Goal: Information Seeking & Learning: Learn about a topic

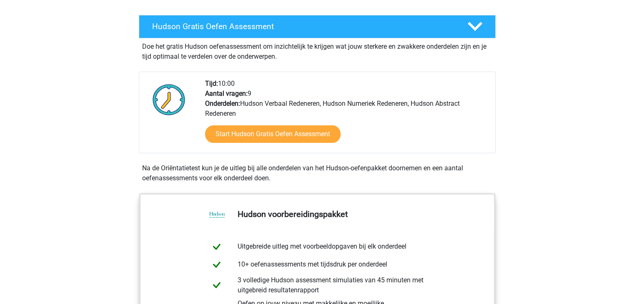
scroll to position [141, 0]
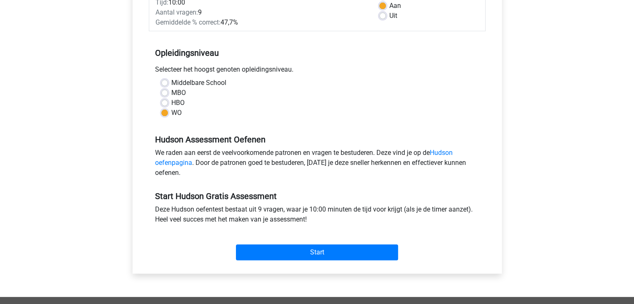
scroll to position [137, 0]
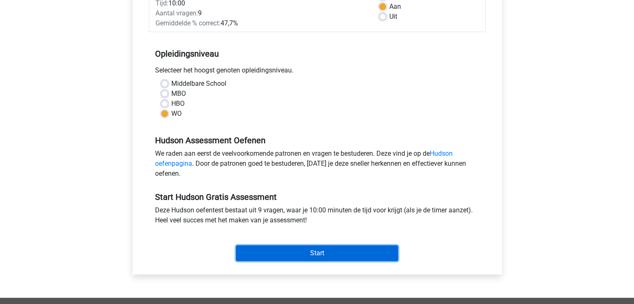
click at [295, 253] on input "Start" at bounding box center [317, 253] width 162 height 16
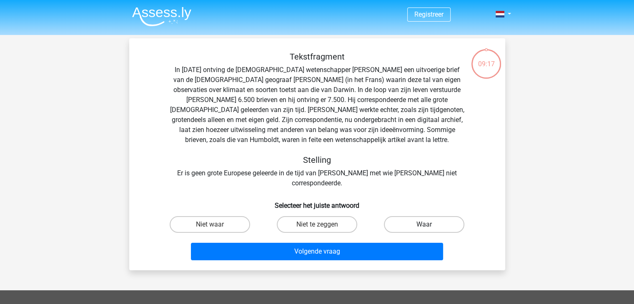
click at [402, 216] on label "Waar" at bounding box center [424, 224] width 80 height 17
click at [424, 225] on input "Waar" at bounding box center [426, 227] width 5 height 5
radio input "true"
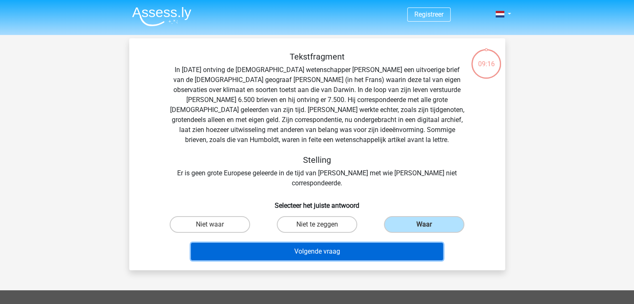
click at [367, 243] on button "Volgende vraag" at bounding box center [317, 251] width 252 height 17
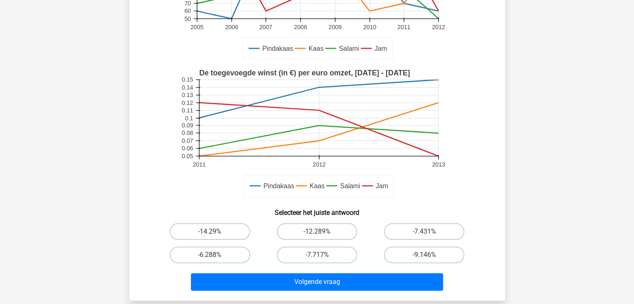
scroll to position [148, 0]
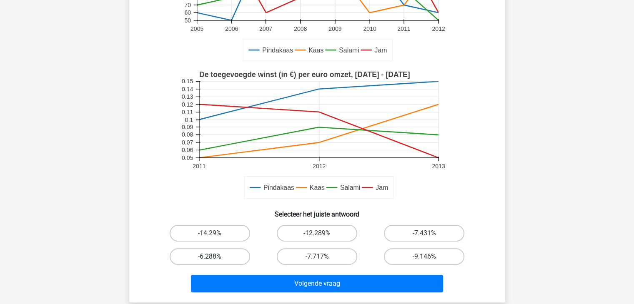
click at [223, 254] on label "-6.288%" at bounding box center [210, 256] width 80 height 17
click at [215, 257] on input "-6.288%" at bounding box center [212, 259] width 5 height 5
radio input "true"
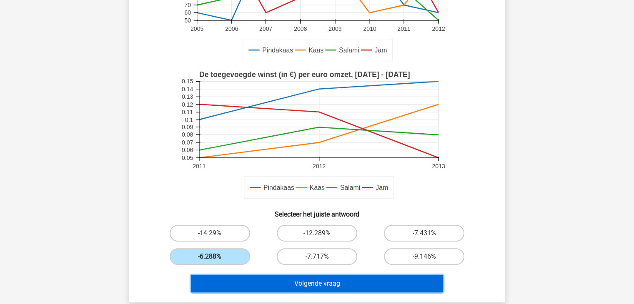
click at [275, 277] on button "Volgende vraag" at bounding box center [317, 283] width 252 height 17
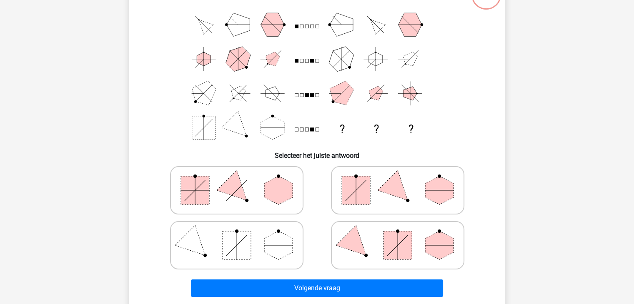
scroll to position [71, 0]
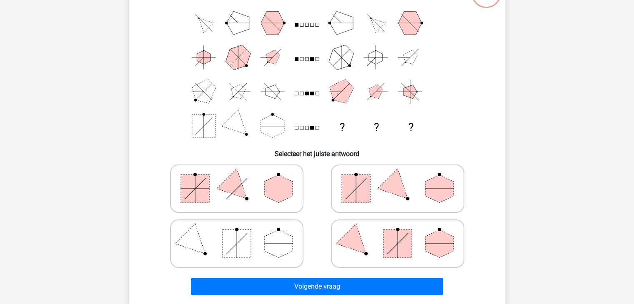
click at [380, 180] on icon at bounding box center [397, 189] width 125 height 42
click at [397, 178] on input "radio" at bounding box center [399, 175] width 5 height 5
radio input "true"
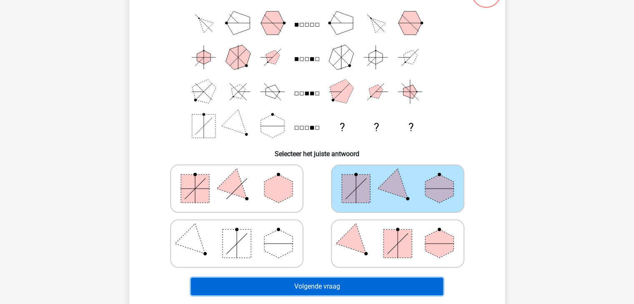
click at [341, 293] on button "Volgende vraag" at bounding box center [317, 286] width 252 height 17
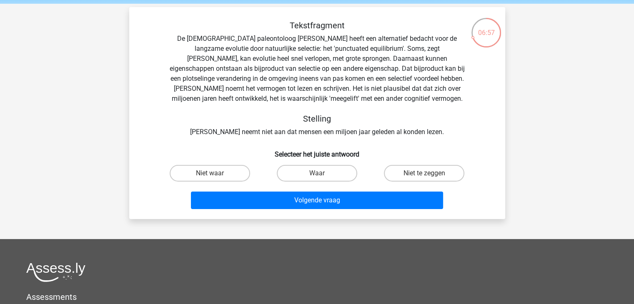
scroll to position [31, 0]
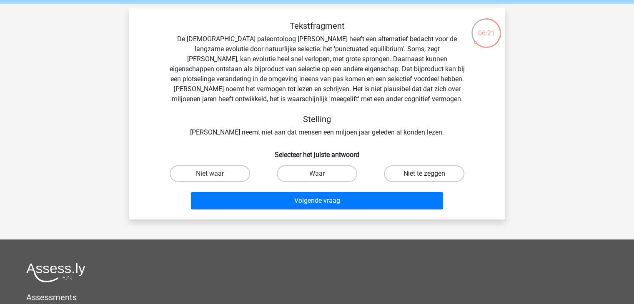
click at [406, 174] on label "Niet te zeggen" at bounding box center [424, 173] width 80 height 17
click at [424, 174] on input "Niet te zeggen" at bounding box center [426, 176] width 5 height 5
radio input "true"
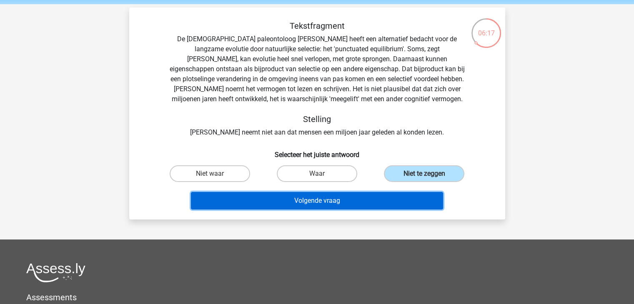
click at [342, 202] on button "Volgende vraag" at bounding box center [317, 200] width 252 height 17
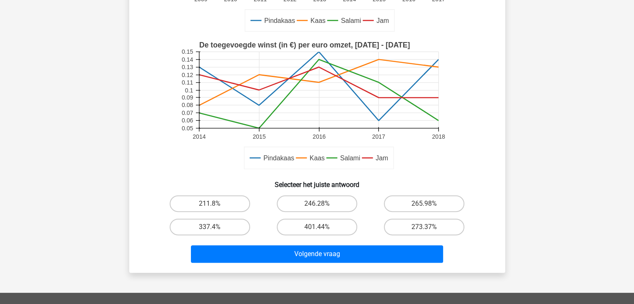
scroll to position [202, 0]
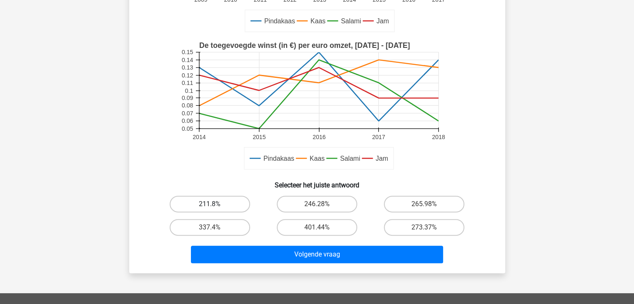
click at [227, 211] on label "211.8%" at bounding box center [210, 204] width 80 height 17
click at [215, 210] on input "211.8%" at bounding box center [212, 206] width 5 height 5
radio input "true"
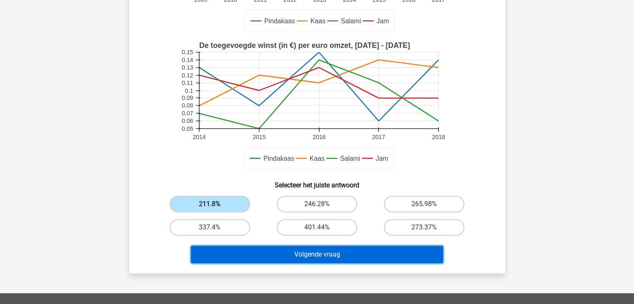
click at [302, 259] on button "Volgende vraag" at bounding box center [317, 254] width 252 height 17
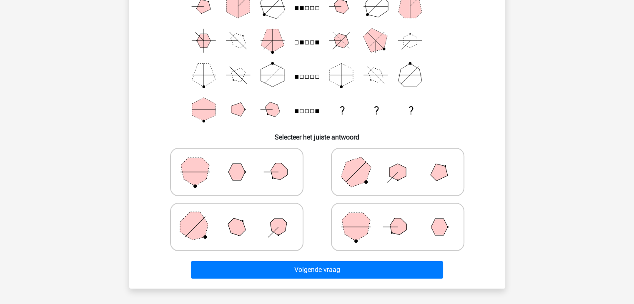
scroll to position [88, 0]
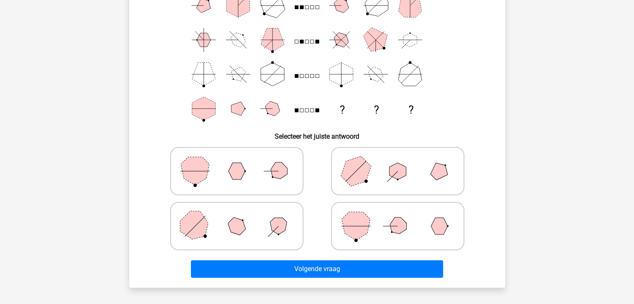
click at [276, 174] on polygon at bounding box center [278, 172] width 24 height 24
click at [242, 161] on input "radio" at bounding box center [239, 157] width 5 height 5
radio input "true"
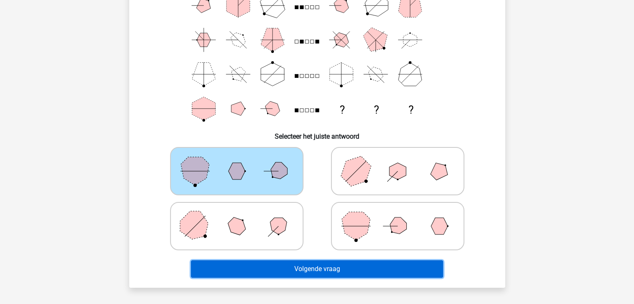
click at [299, 271] on button "Volgende vraag" at bounding box center [317, 268] width 252 height 17
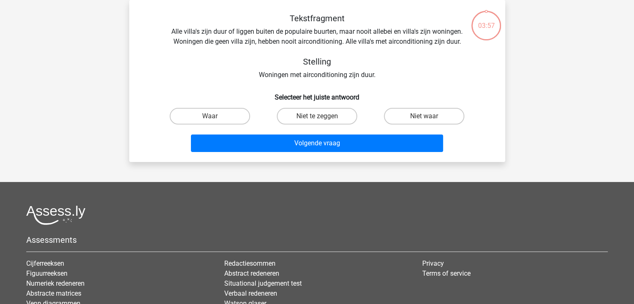
scroll to position [0, 0]
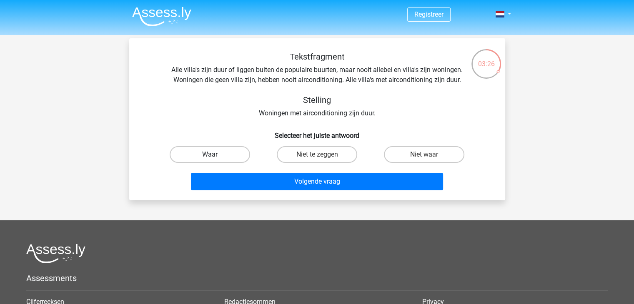
click at [234, 156] on label "Waar" at bounding box center [210, 154] width 80 height 17
click at [215, 156] on input "Waar" at bounding box center [212, 157] width 5 height 5
radio input "true"
click at [395, 160] on label "Niet waar" at bounding box center [424, 154] width 80 height 17
click at [424, 160] on input "Niet waar" at bounding box center [426, 157] width 5 height 5
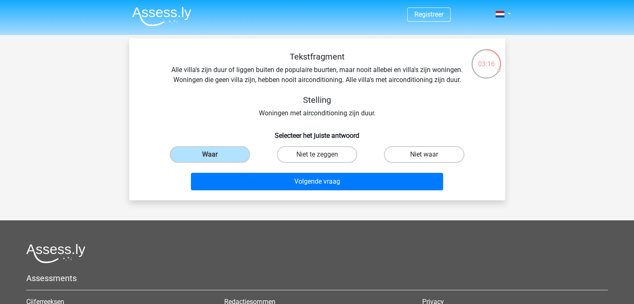
radio input "true"
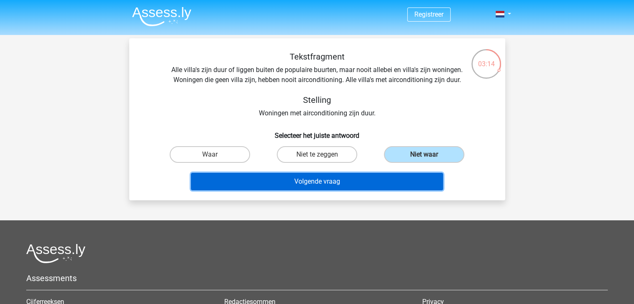
click at [362, 187] on button "Volgende vraag" at bounding box center [317, 181] width 252 height 17
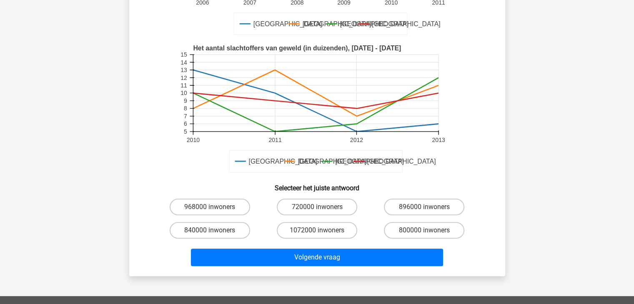
scroll to position [179, 0]
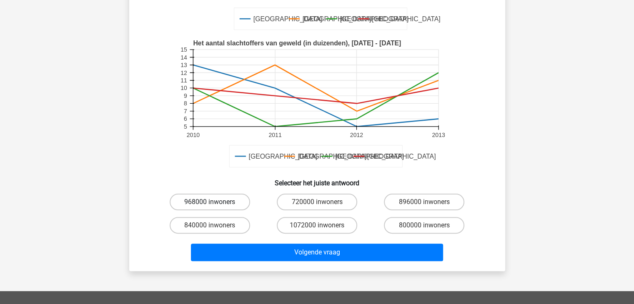
click at [221, 197] on label "968000 inwoners" at bounding box center [210, 202] width 80 height 17
click at [215, 202] on input "968000 inwoners" at bounding box center [212, 204] width 5 height 5
radio input "true"
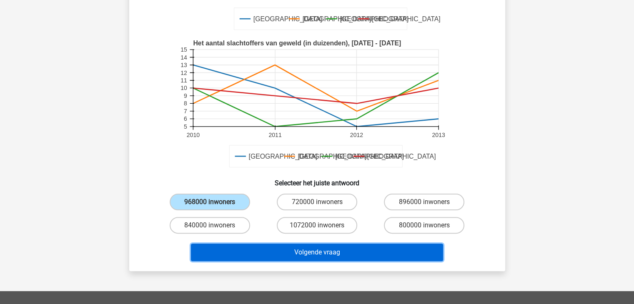
click at [293, 249] on button "Volgende vraag" at bounding box center [317, 252] width 252 height 17
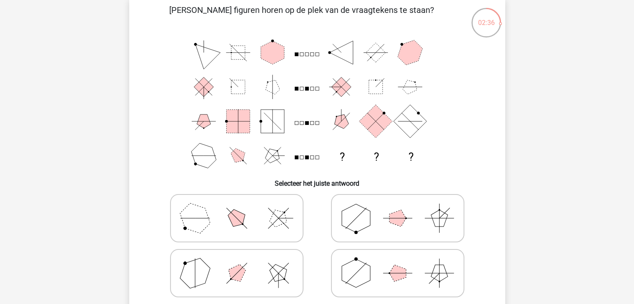
scroll to position [42, 0]
click at [373, 212] on icon at bounding box center [397, 218] width 125 height 42
click at [397, 207] on input "radio" at bounding box center [399, 204] width 5 height 5
radio input "true"
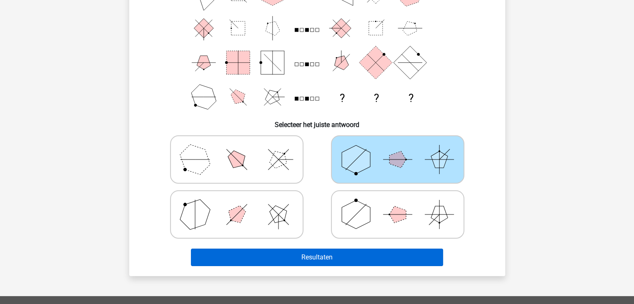
scroll to position [102, 0]
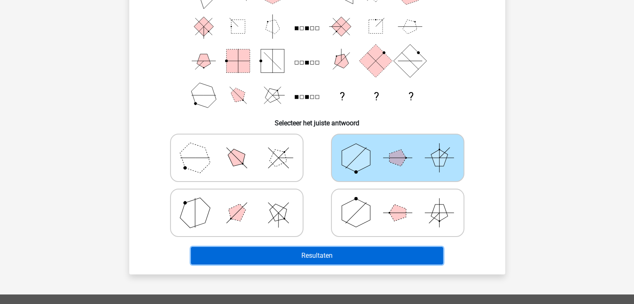
click at [345, 254] on button "Resultaten" at bounding box center [317, 255] width 252 height 17
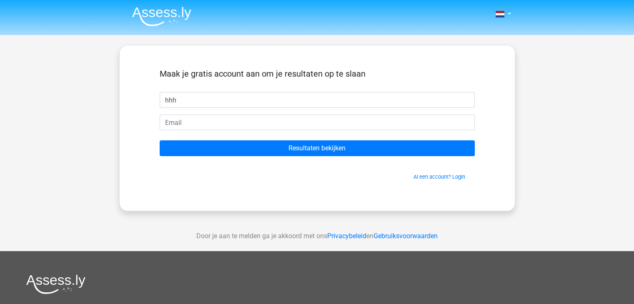
type input "hhh"
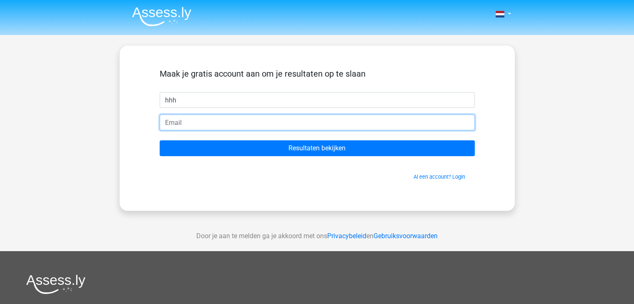
click at [292, 125] on input "email" at bounding box center [317, 123] width 315 height 16
type input "hendrikroebben@hotmail.be"
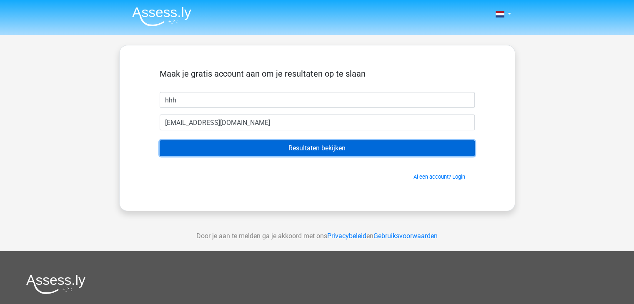
click at [287, 145] on input "Resultaten bekijken" at bounding box center [317, 148] width 315 height 16
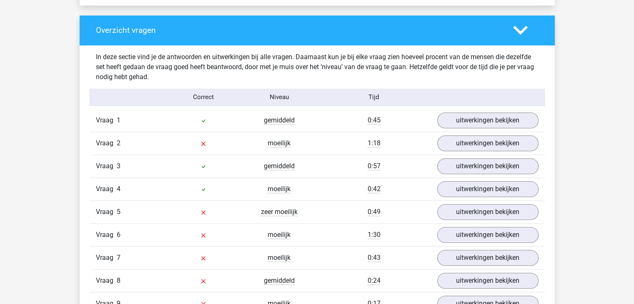
scroll to position [811, 0]
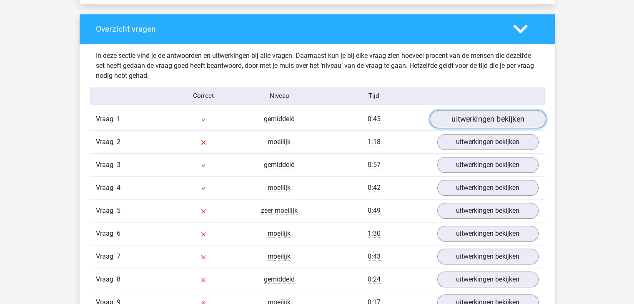
click at [483, 116] on link "uitwerkingen bekijken" at bounding box center [487, 119] width 116 height 18
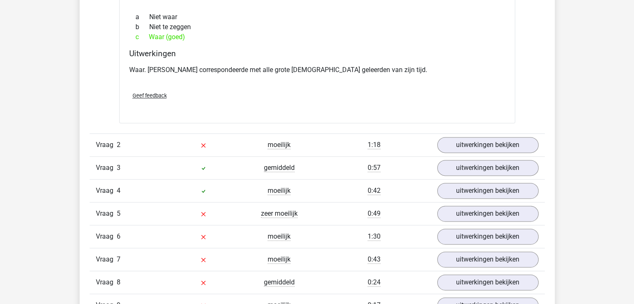
scroll to position [1065, 0]
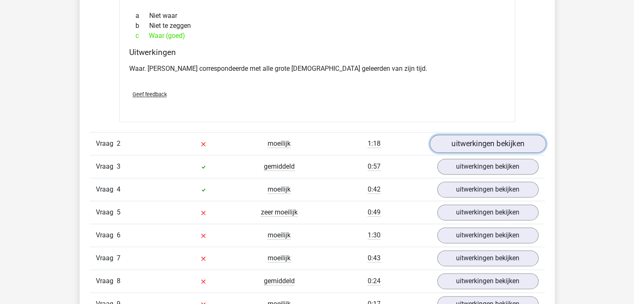
click at [448, 147] on link "uitwerkingen bekijken" at bounding box center [487, 144] width 116 height 18
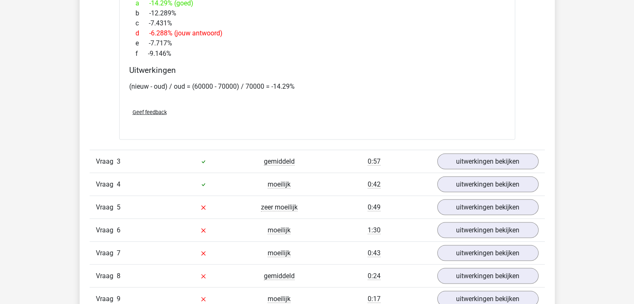
scroll to position [1553, 0]
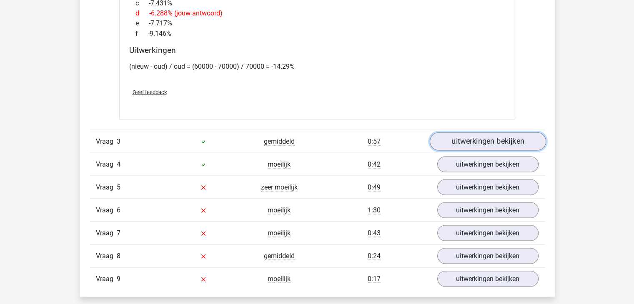
click at [457, 136] on link "uitwerkingen bekijken" at bounding box center [487, 141] width 116 height 18
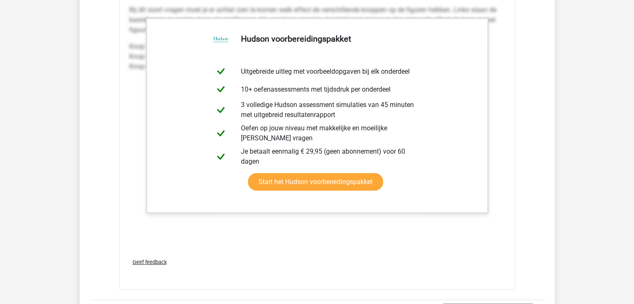
scroll to position [2228, 0]
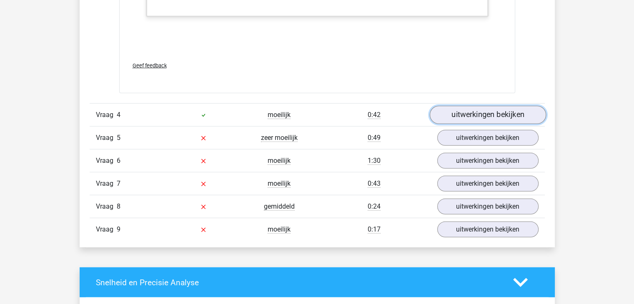
click at [459, 116] on link "uitwerkingen bekijken" at bounding box center [487, 115] width 116 height 18
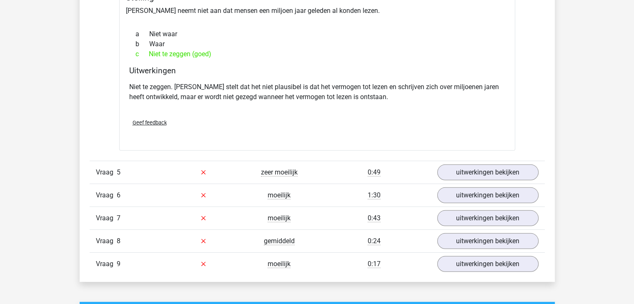
scroll to position [2459, 0]
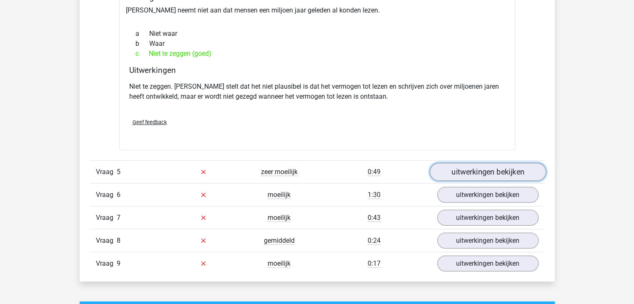
click at [454, 172] on link "uitwerkingen bekijken" at bounding box center [487, 172] width 116 height 18
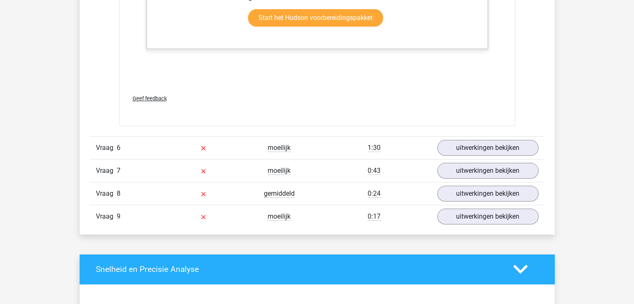
scroll to position [3219, 0]
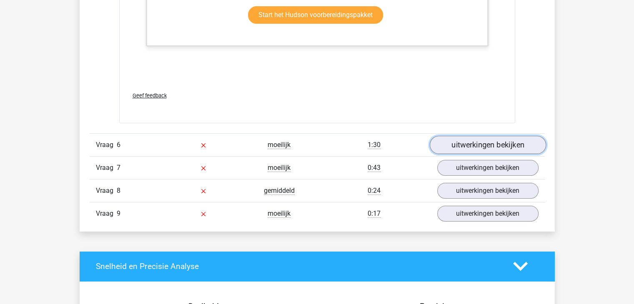
click at [481, 142] on link "uitwerkingen bekijken" at bounding box center [487, 145] width 116 height 18
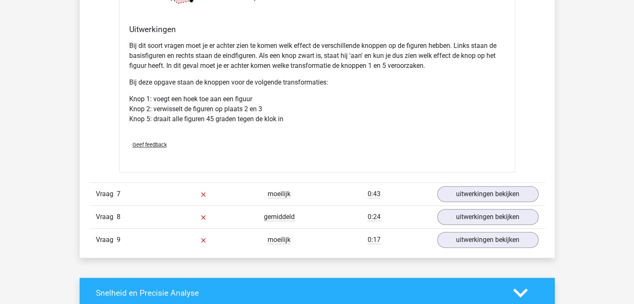
scroll to position [3716, 0]
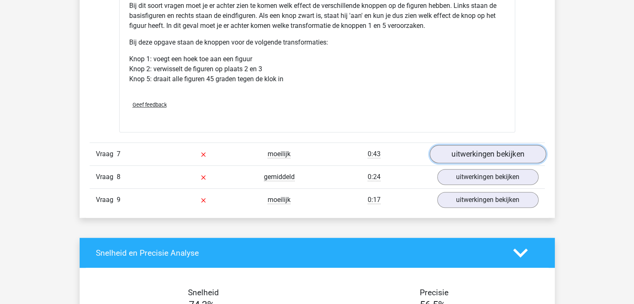
click at [458, 152] on link "uitwerkingen bekijken" at bounding box center [487, 154] width 116 height 18
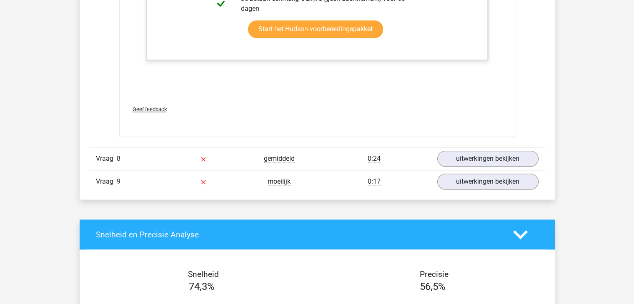
scroll to position [4178, 0]
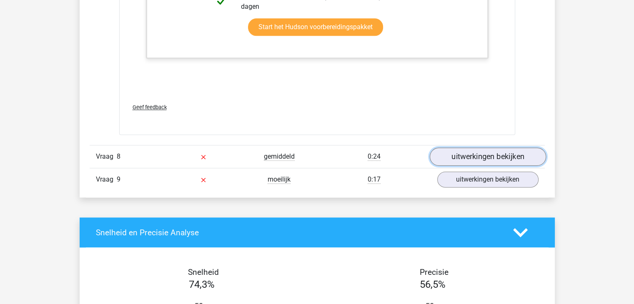
click at [453, 151] on link "uitwerkingen bekijken" at bounding box center [487, 156] width 116 height 18
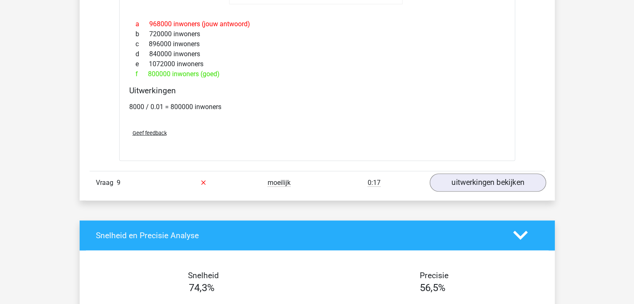
scroll to position [4640, 0]
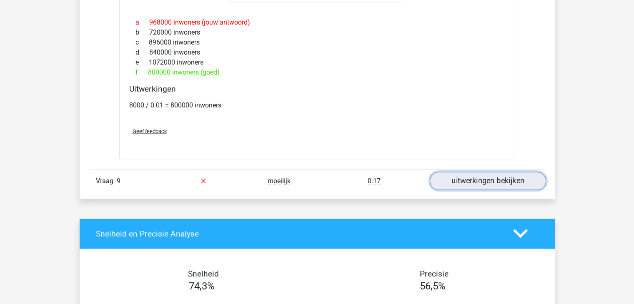
click at [470, 182] on link "uitwerkingen bekijken" at bounding box center [487, 181] width 116 height 18
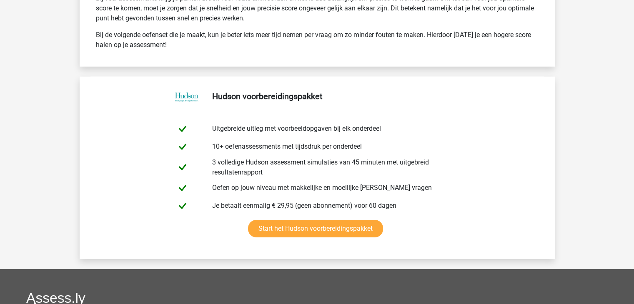
scroll to position [5865, 0]
